Goal: Task Accomplishment & Management: Manage account settings

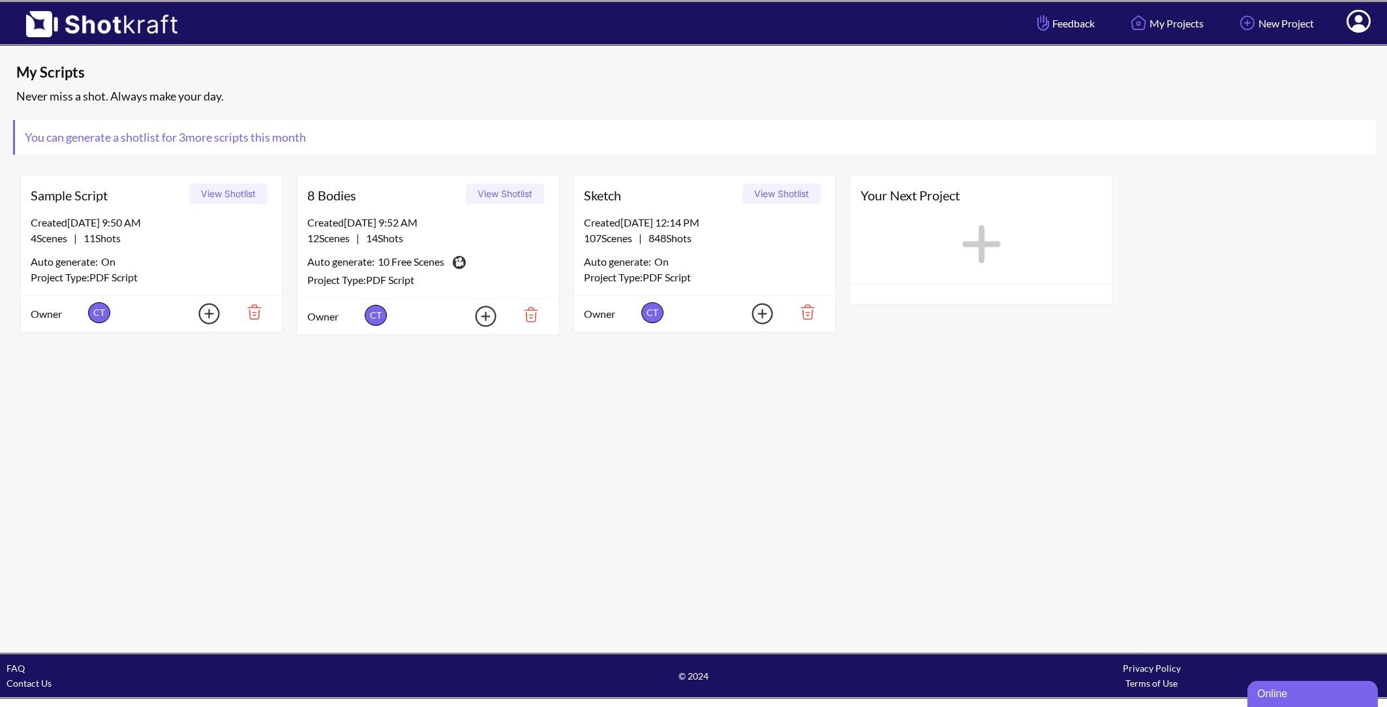
click at [1367, 23] on icon at bounding box center [1359, 21] width 24 height 23
click at [1315, 42] on link "My Profile" at bounding box center [1322, 47] width 108 height 21
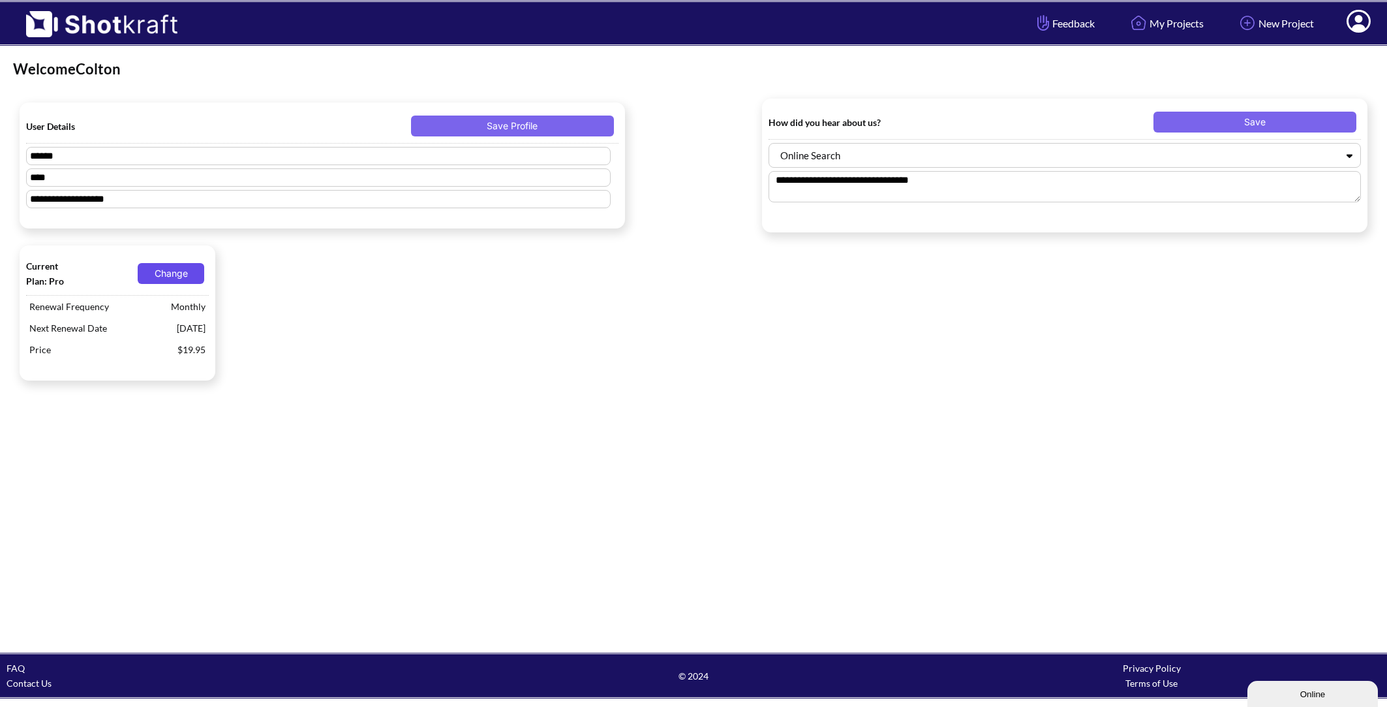
click at [174, 271] on button "Change" at bounding box center [171, 273] width 67 height 21
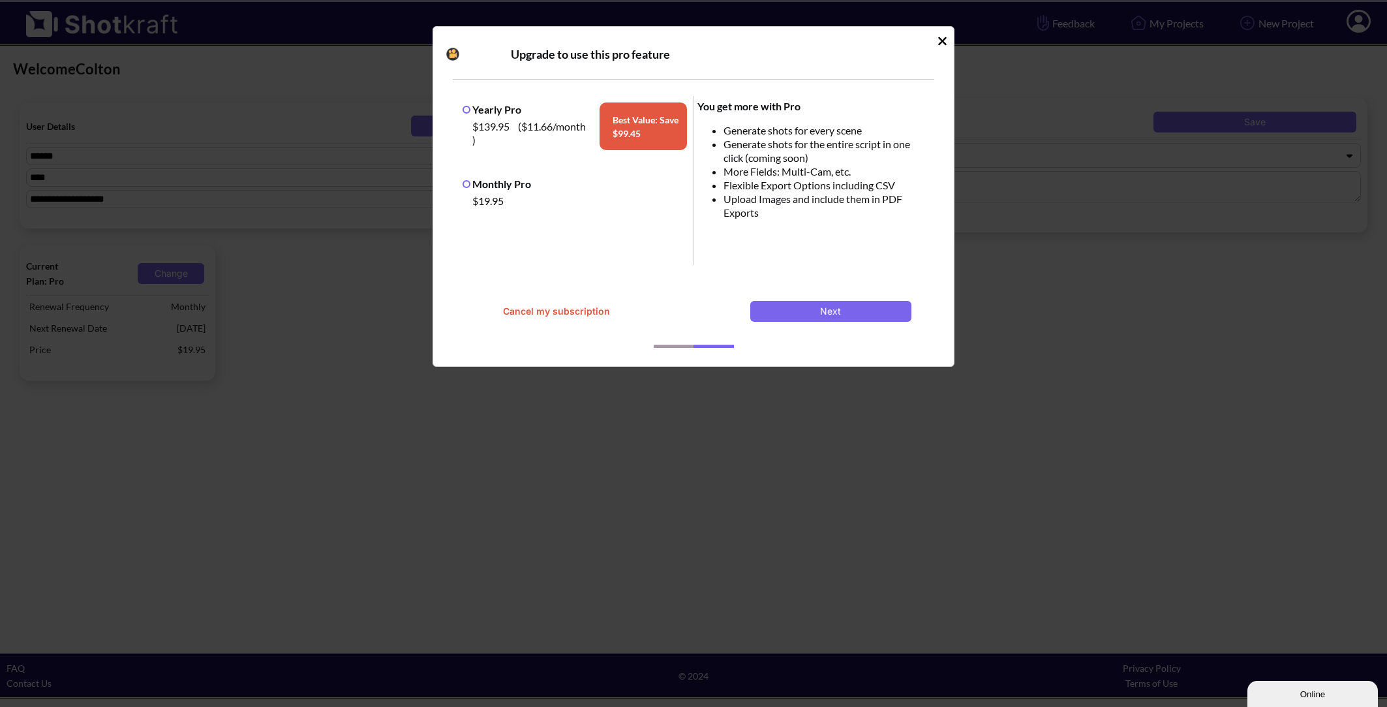
click at [568, 314] on button "Cancel my subscription" at bounding box center [556, 311] width 161 height 21
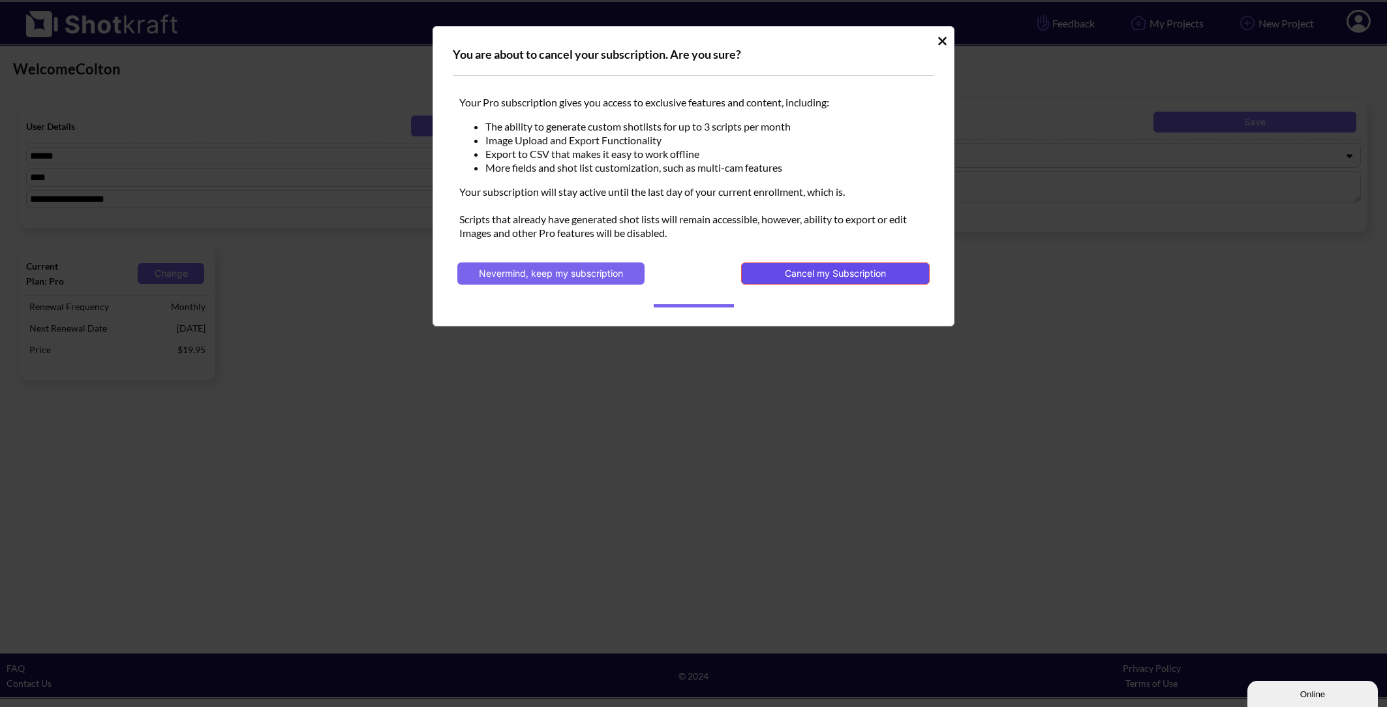
click at [820, 278] on button "Cancel my Subscription" at bounding box center [835, 273] width 189 height 22
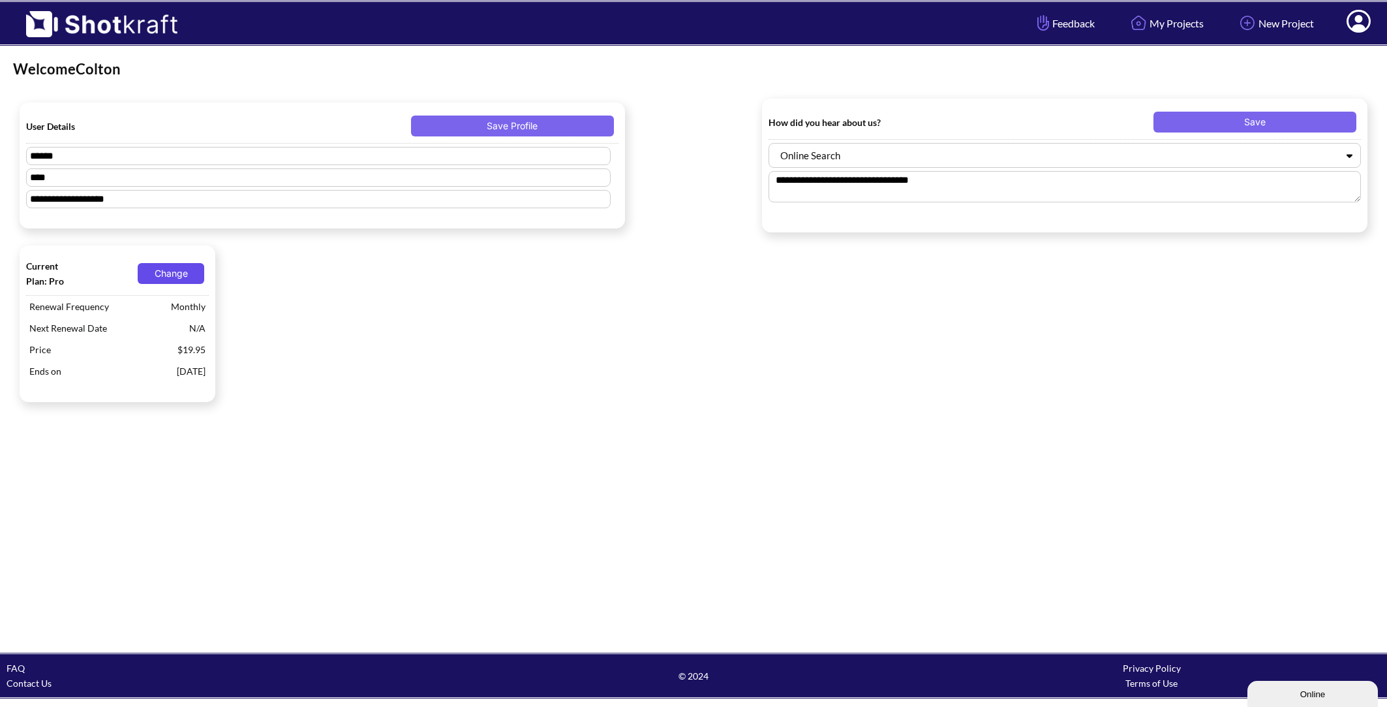
click at [182, 273] on button "Change" at bounding box center [171, 273] width 67 height 21
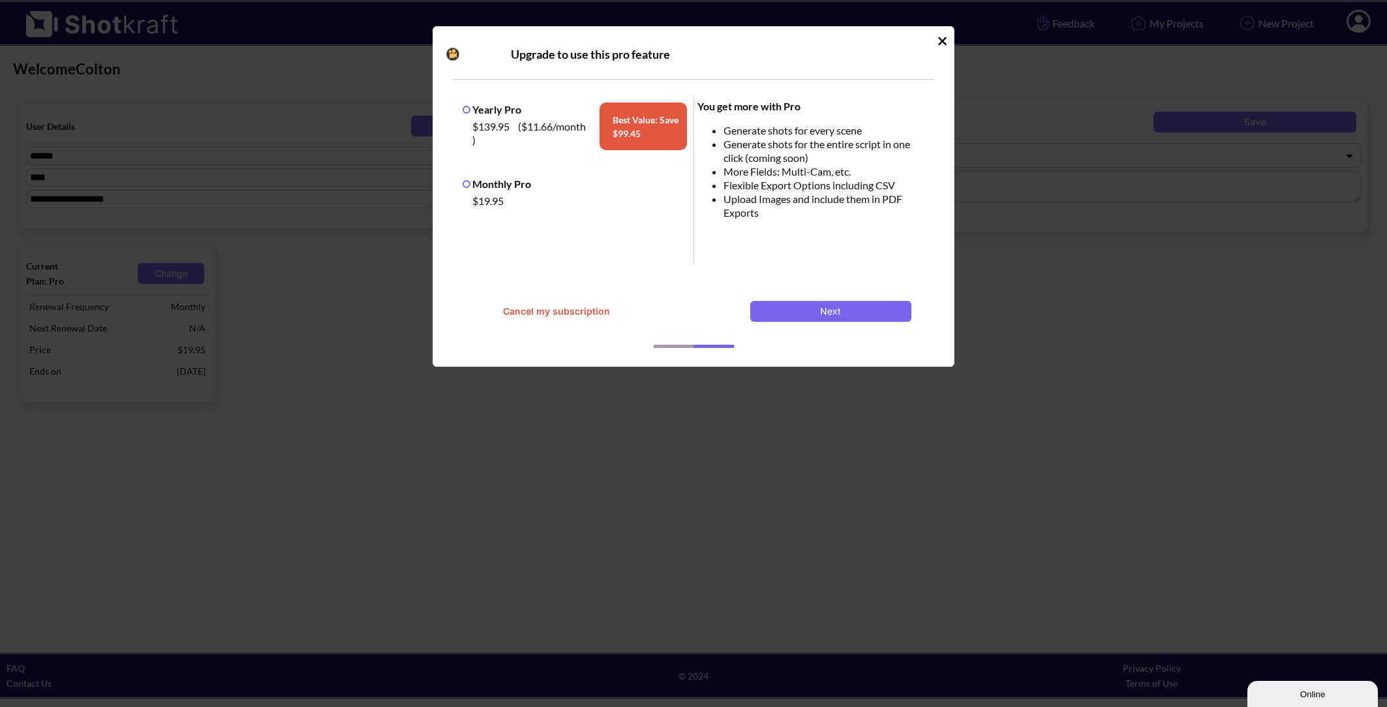
click at [533, 307] on button "Cancel my subscription" at bounding box center [556, 311] width 161 height 21
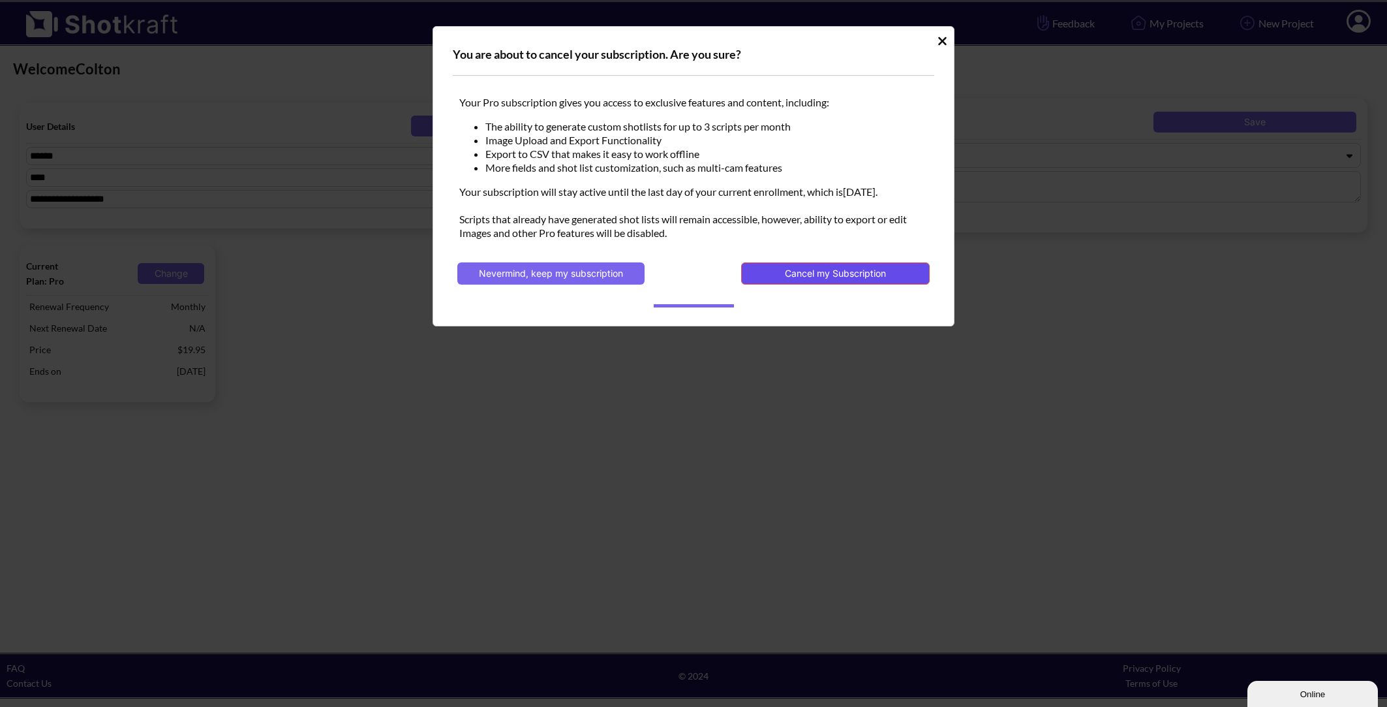
click at [824, 275] on button "Cancel my Subscription" at bounding box center [835, 273] width 189 height 22
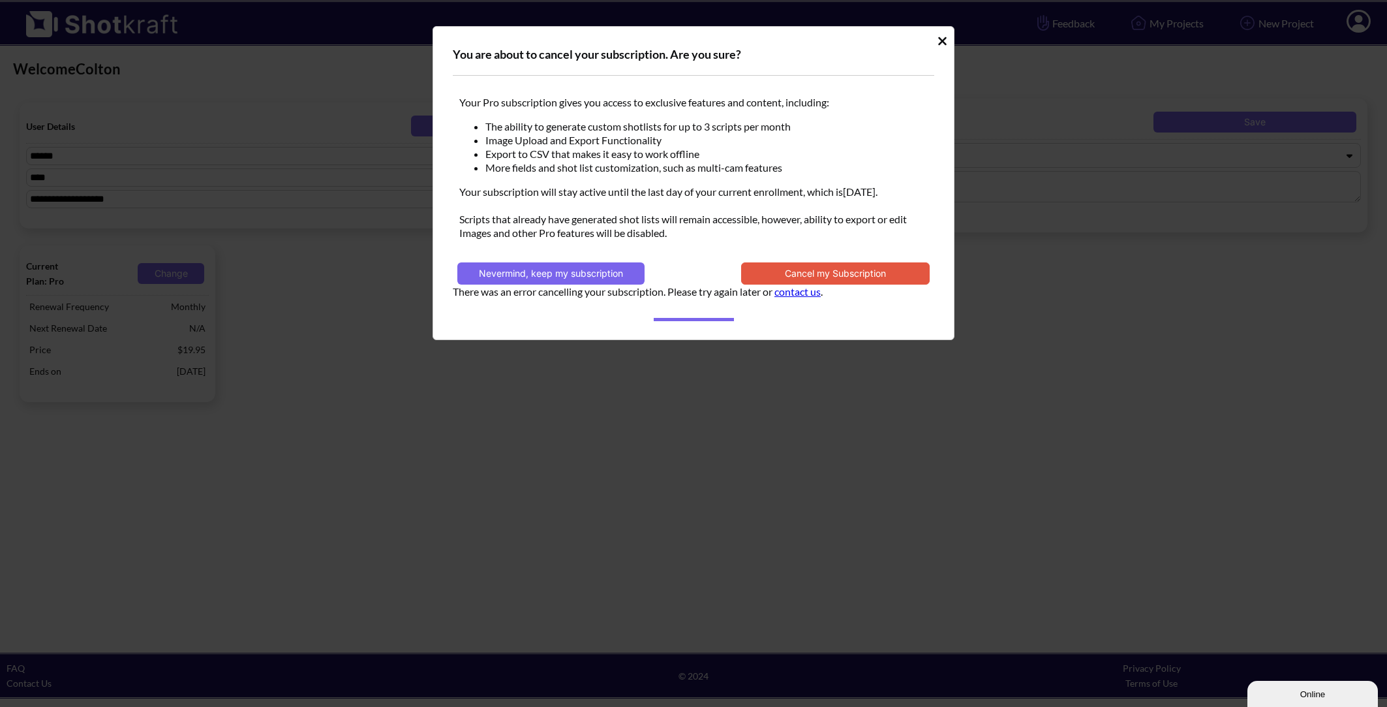
click at [808, 295] on link "contact us" at bounding box center [797, 291] width 46 height 12
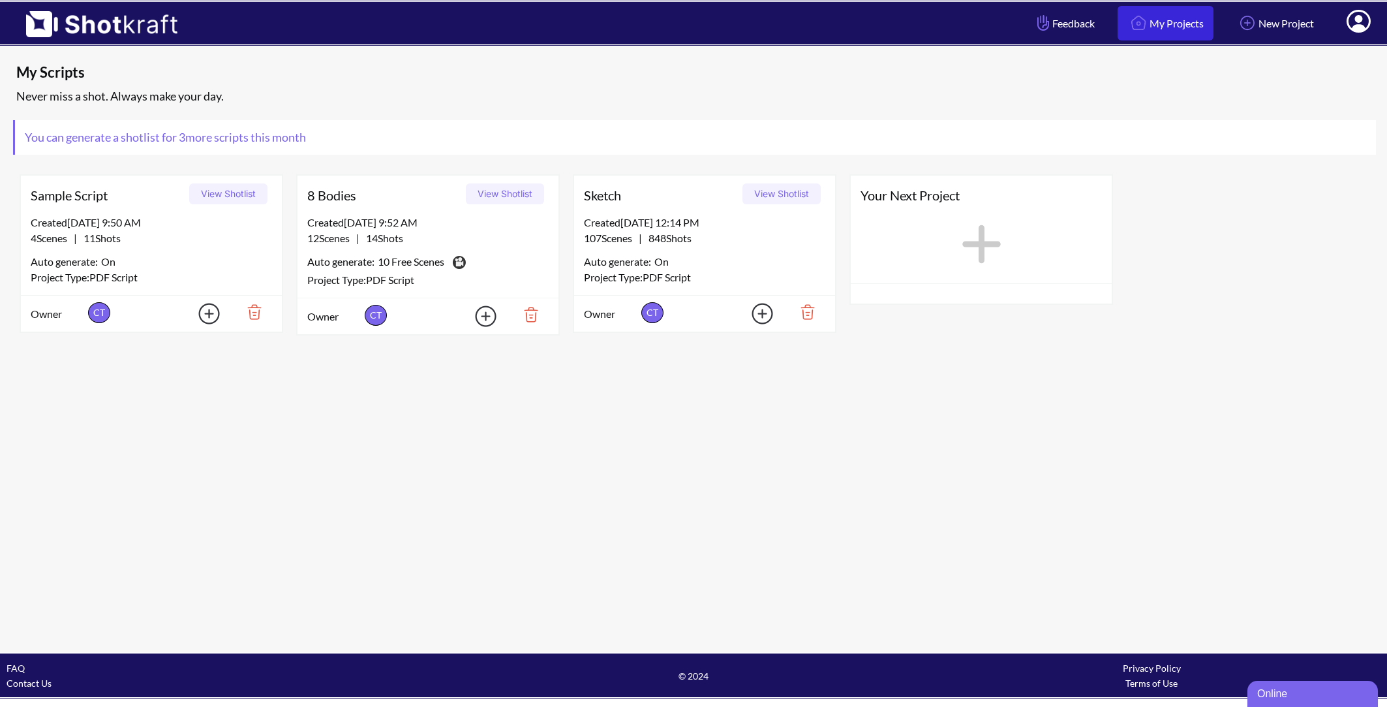
click at [1154, 23] on link "My Projects" at bounding box center [1166, 23] width 96 height 35
click at [783, 192] on button "View Shotlist" at bounding box center [782, 193] width 78 height 21
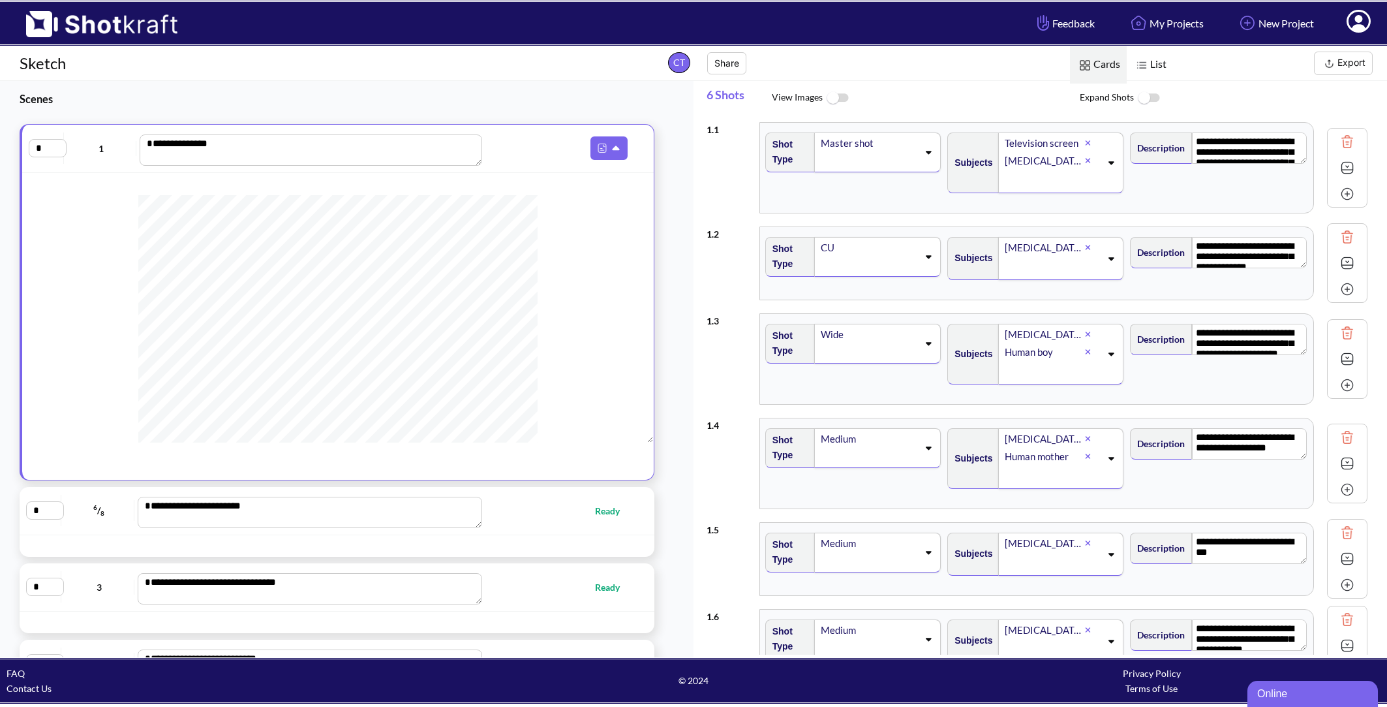
click at [1142, 97] on img at bounding box center [1148, 98] width 29 height 28
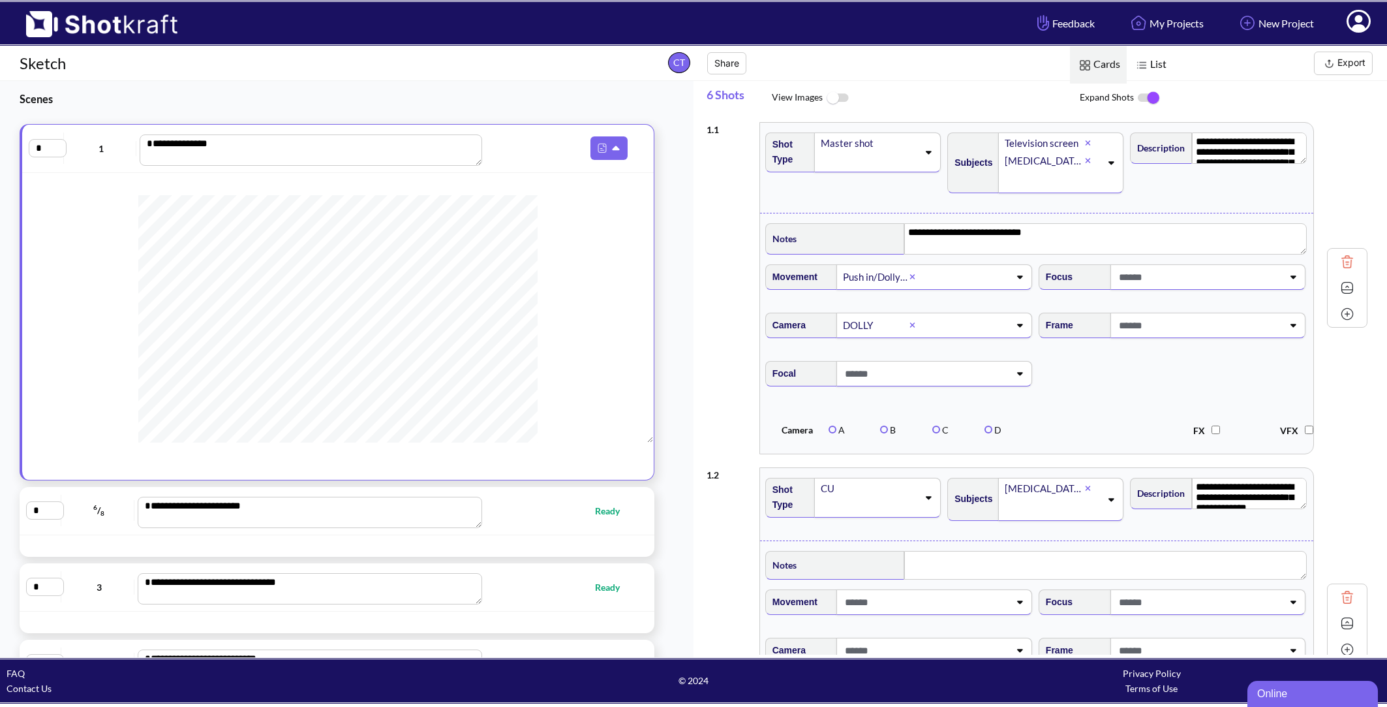
click at [1146, 97] on img at bounding box center [1148, 97] width 29 height 27
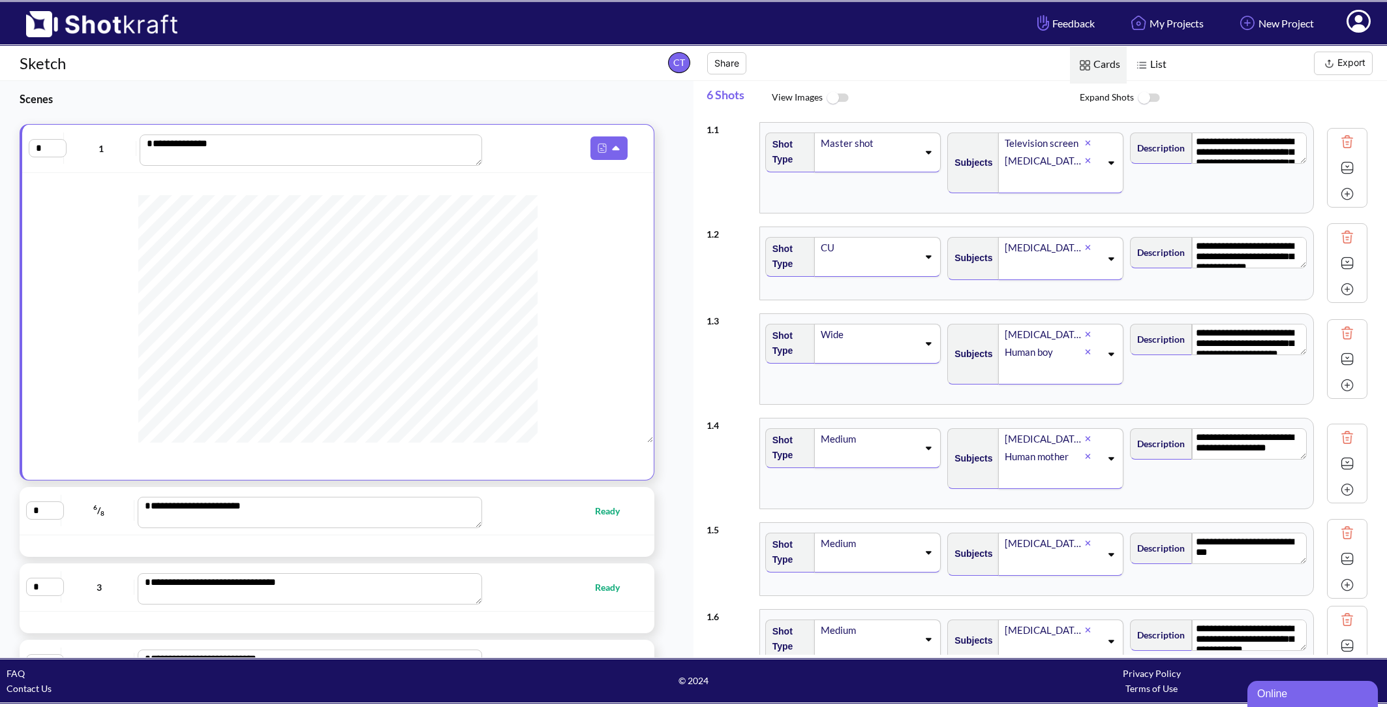
click at [831, 96] on img at bounding box center [837, 98] width 29 height 28
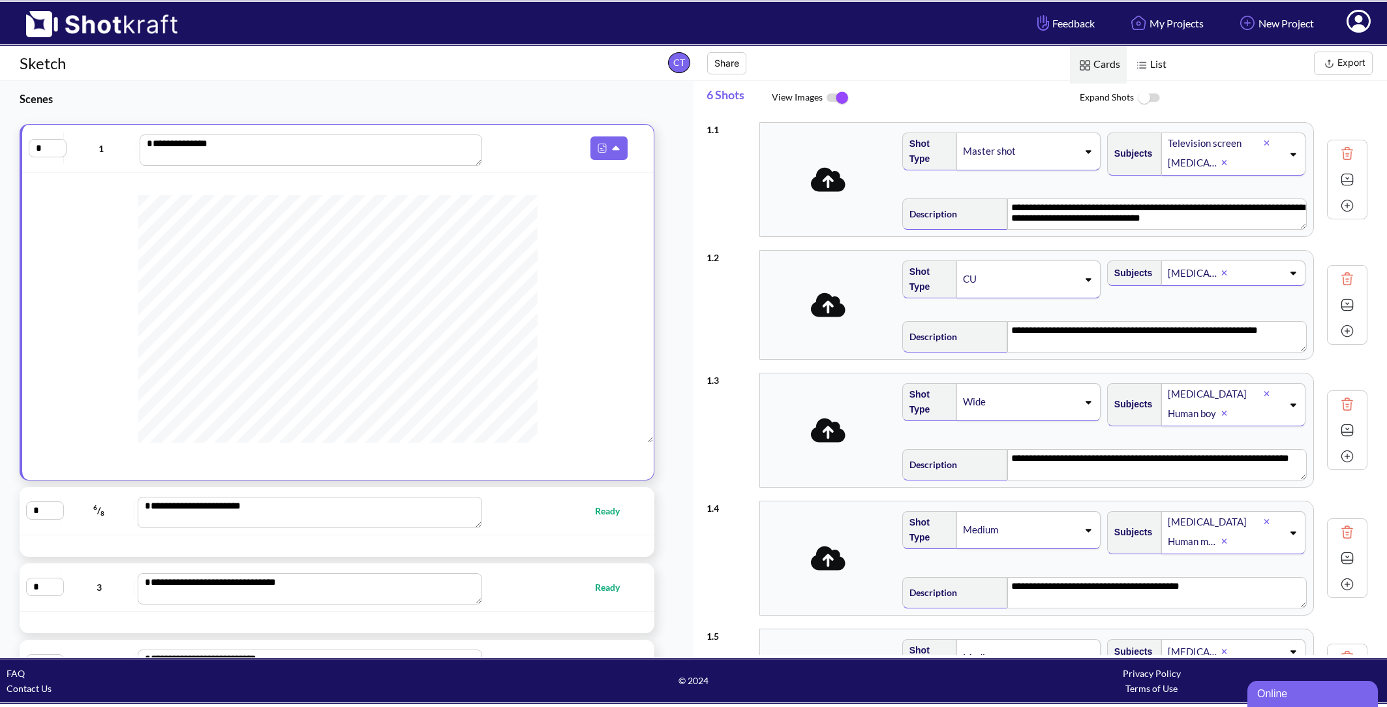
click at [832, 96] on img at bounding box center [837, 97] width 29 height 27
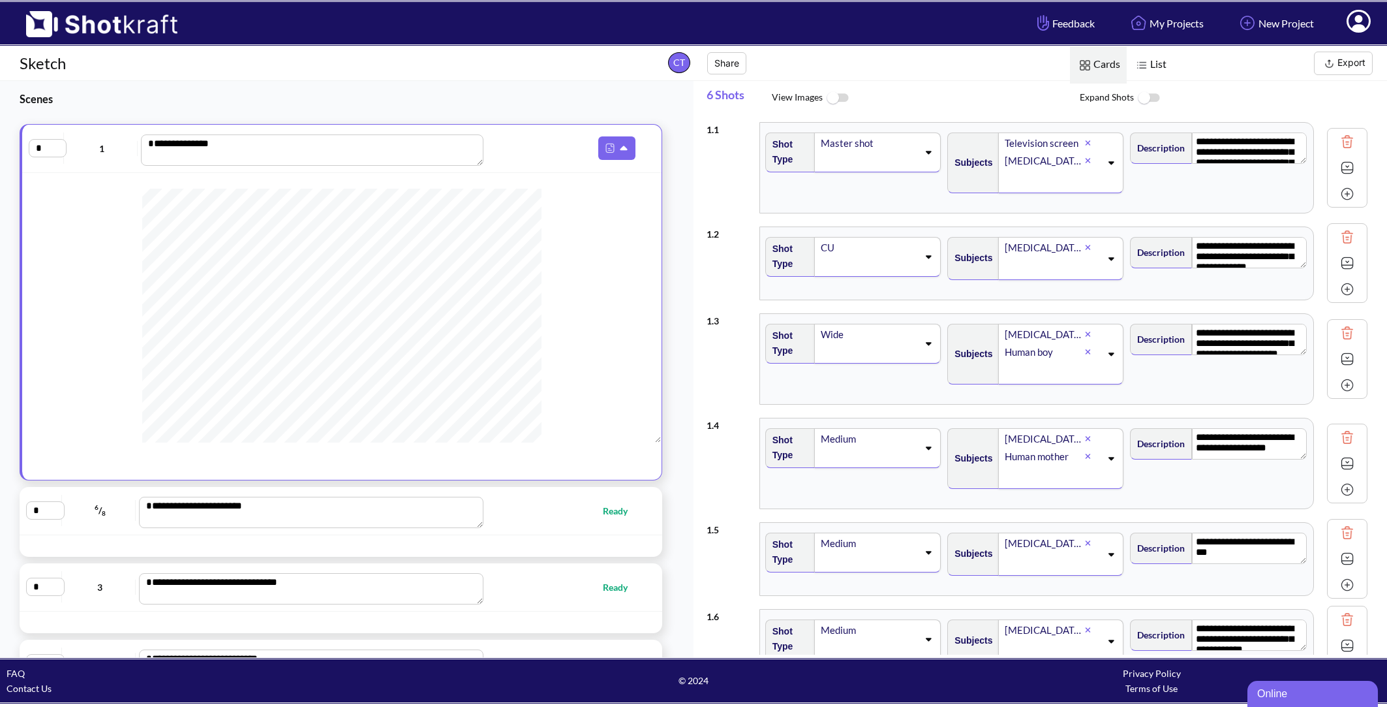
scroll to position [187, 0]
click at [545, 515] on span "Ready" at bounding box center [564, 510] width 153 height 15
type textarea "**********"
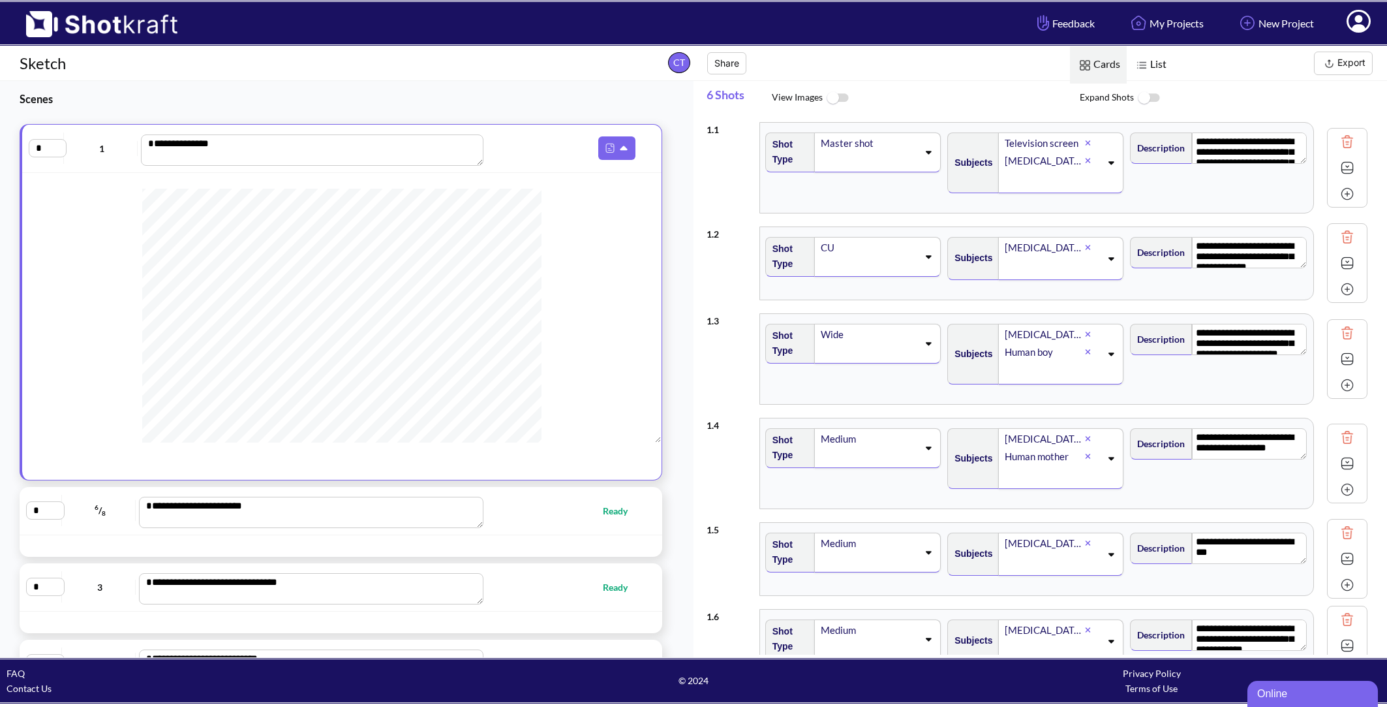
type textarea "**********"
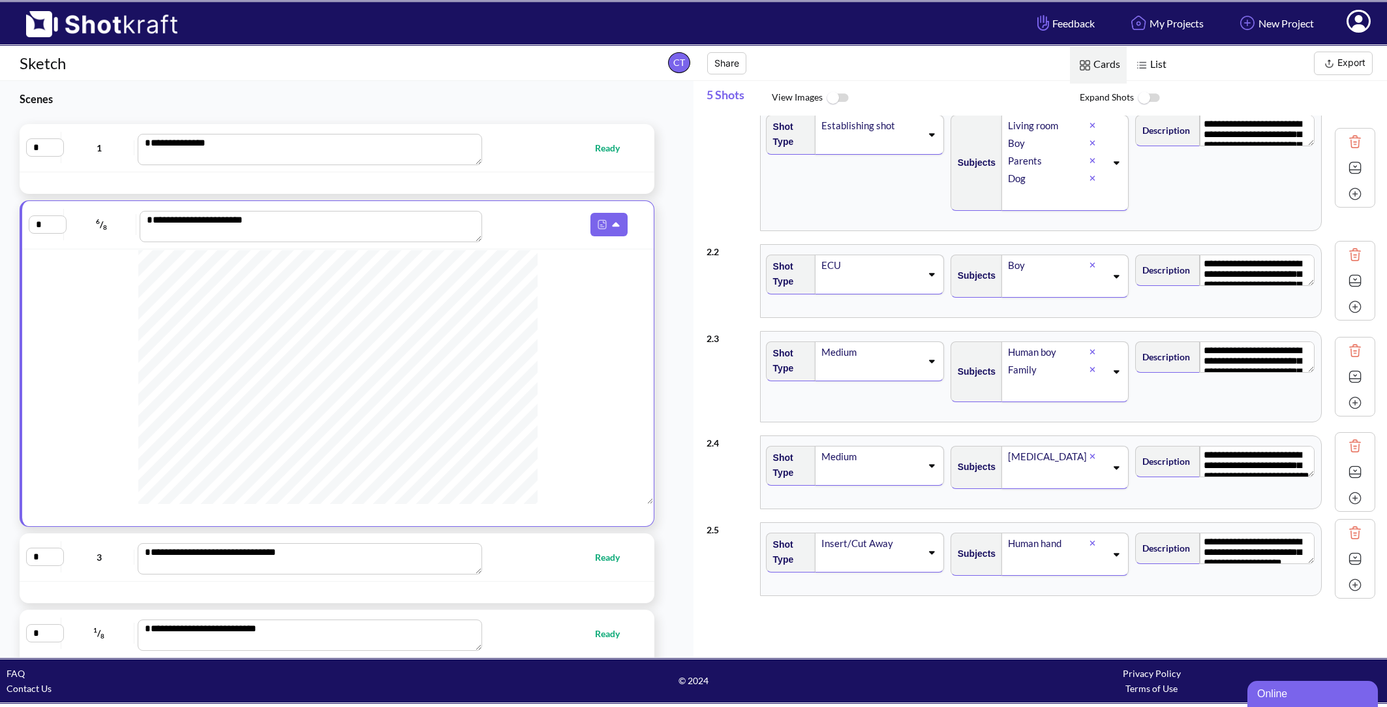
scroll to position [0, 0]
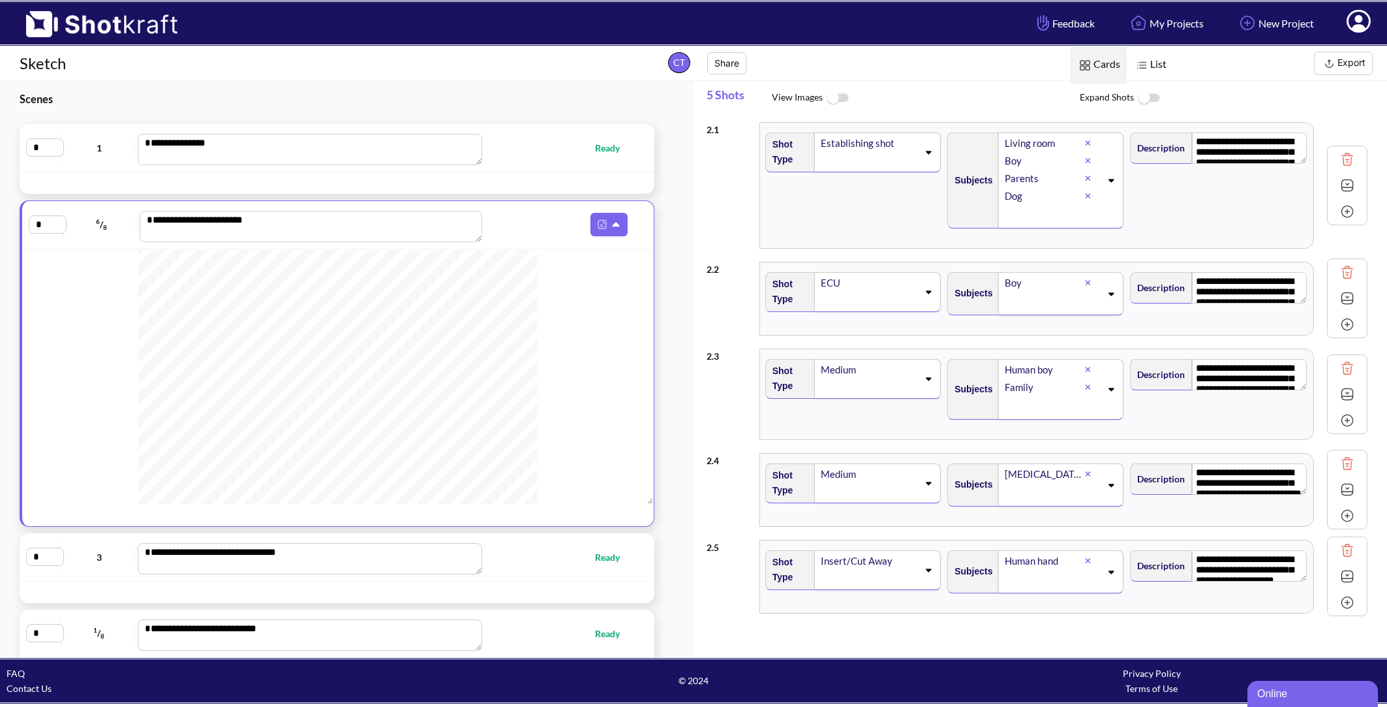
click at [1358, 22] on icon at bounding box center [1359, 21] width 24 height 23
click at [1231, 70] on span "Export" at bounding box center [1275, 63] width 204 height 23
click at [80, 27] on img at bounding box center [95, 19] width 191 height 35
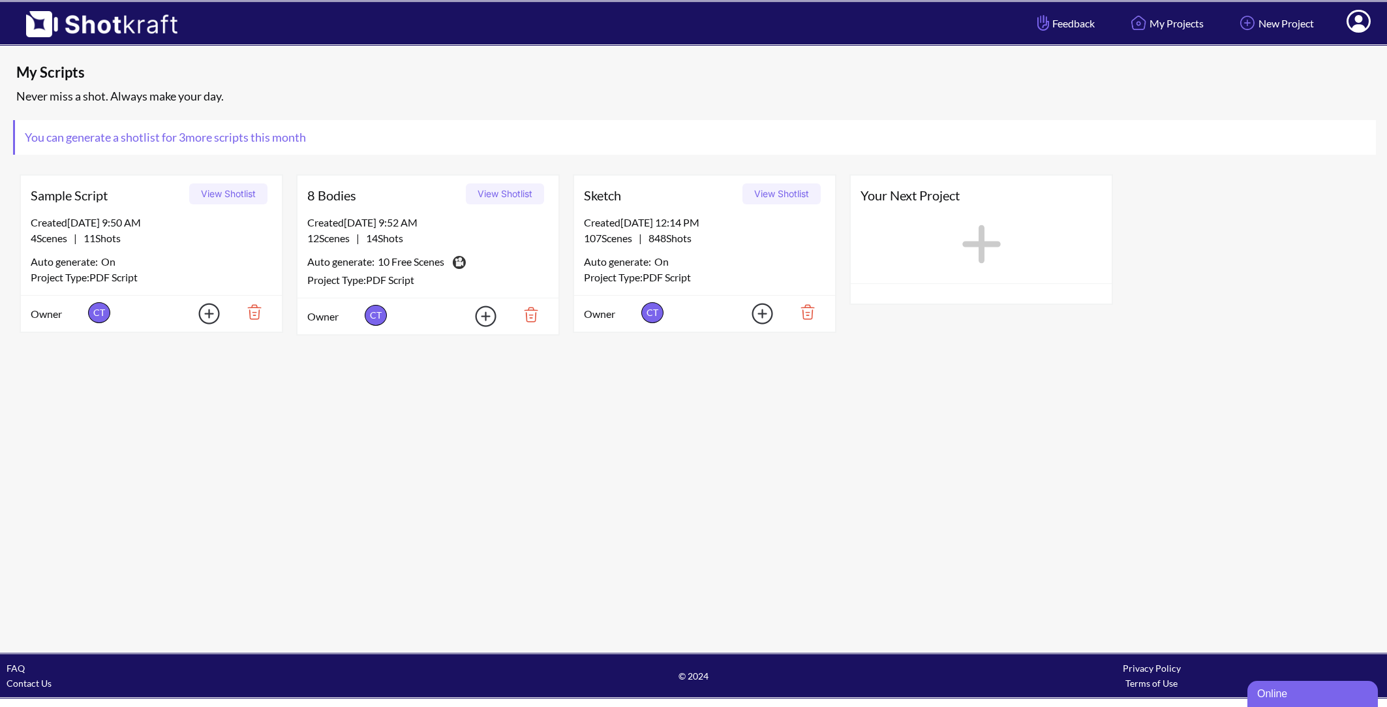
click at [487, 319] on img at bounding box center [478, 315] width 46 height 29
click at [626, 401] on div "My Scripts Never miss a shot. Always make your day. You can generate a shotlist…" at bounding box center [693, 348] width 1387 height 605
